Goal: Task Accomplishment & Management: Manage account settings

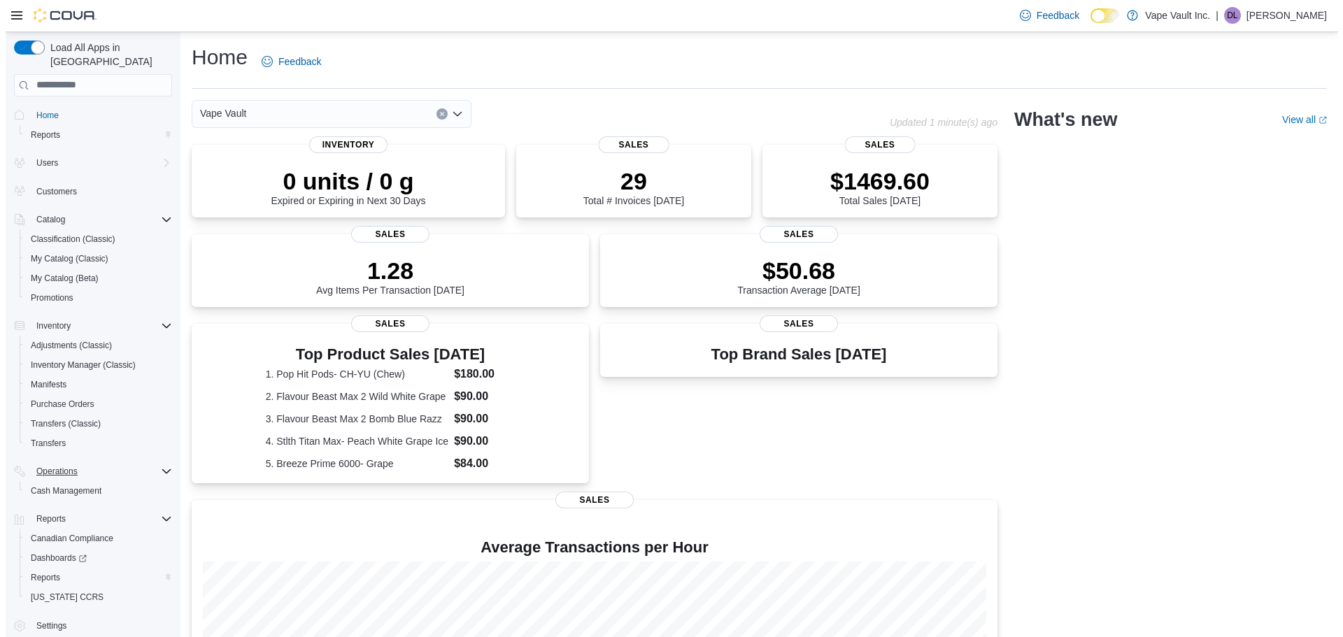
scroll to position [6, 0]
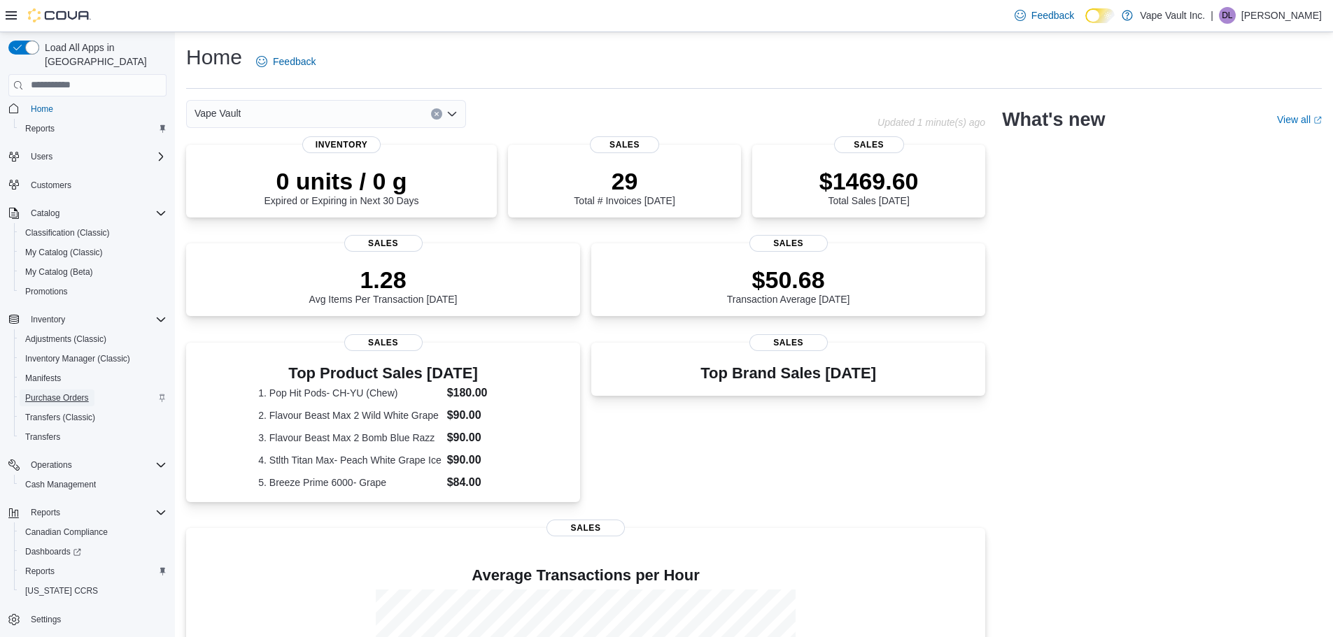
click at [58, 392] on span "Purchase Orders" at bounding box center [57, 397] width 64 height 11
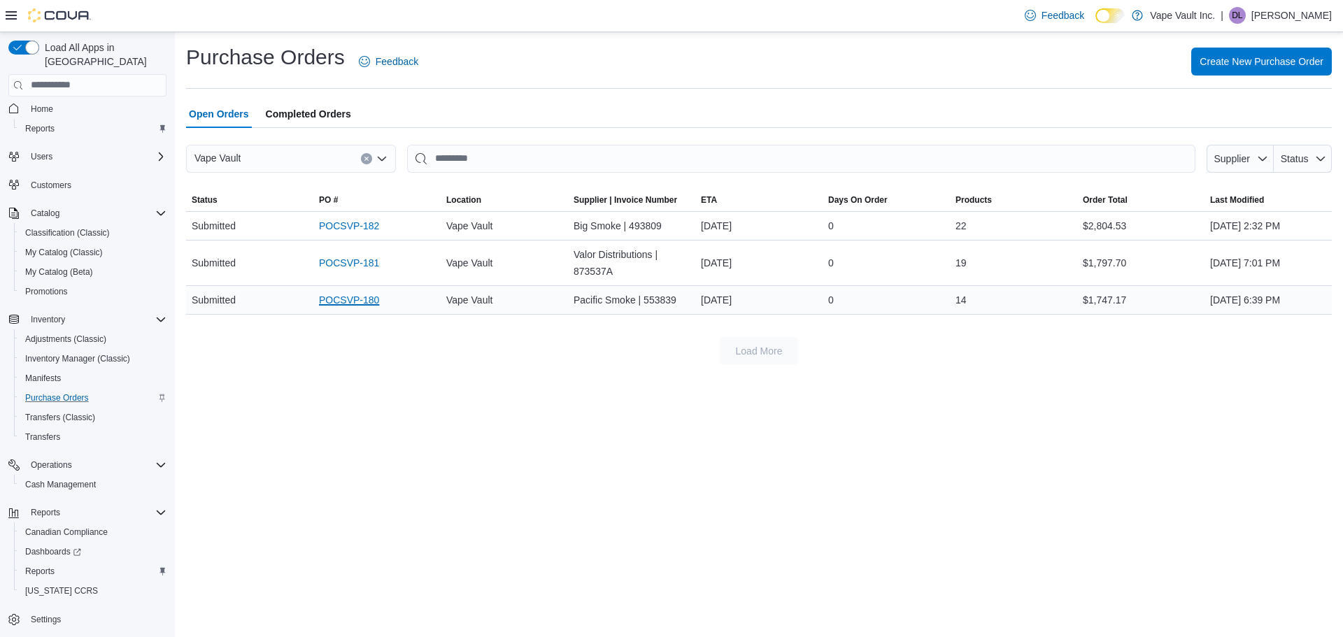
click at [355, 297] on link "POCSVP-180" at bounding box center [349, 300] width 60 height 17
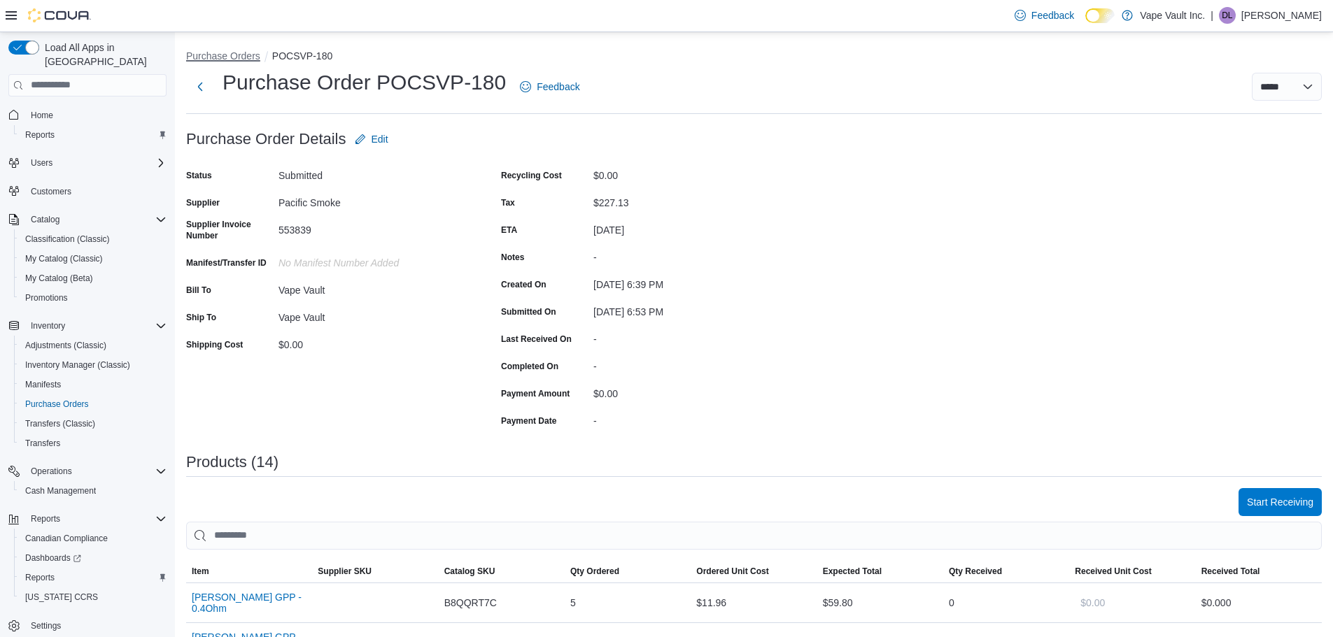
click at [199, 52] on button "Purchase Orders" at bounding box center [223, 55] width 74 height 11
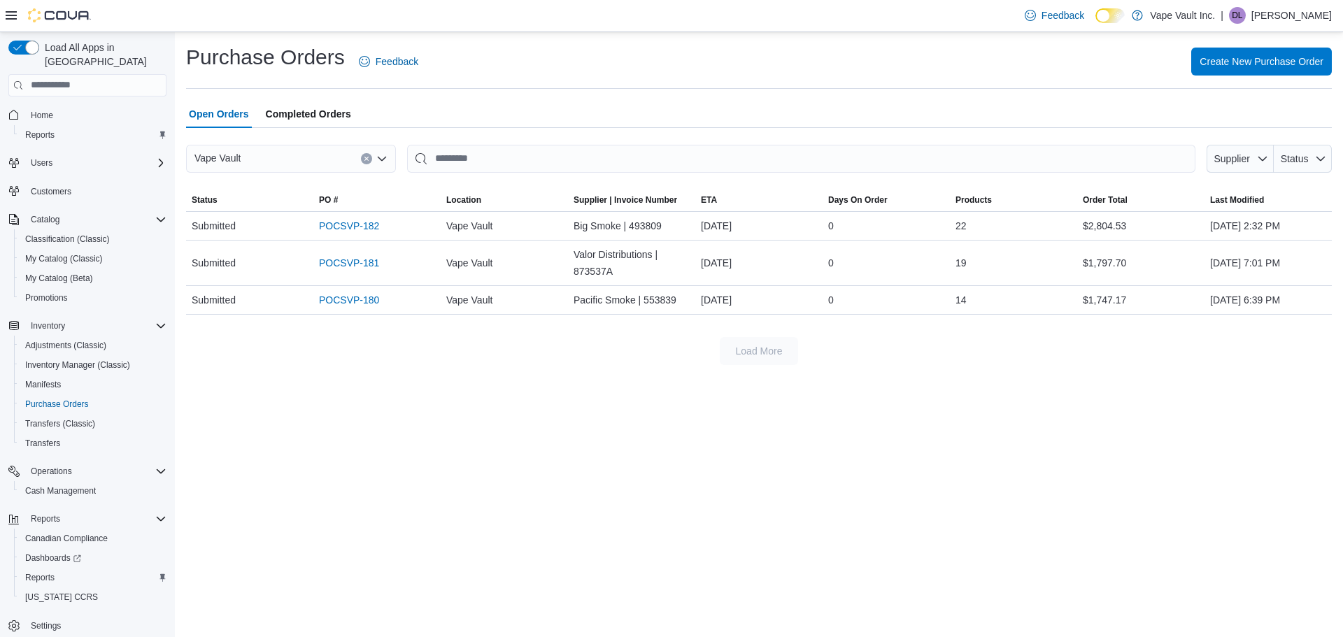
click at [1242, 15] on span "DL" at bounding box center [1237, 15] width 10 height 17
click at [1250, 137] on span "Sign Out" at bounding box center [1242, 136] width 38 height 14
